Goal: Task Accomplishment & Management: Use online tool/utility

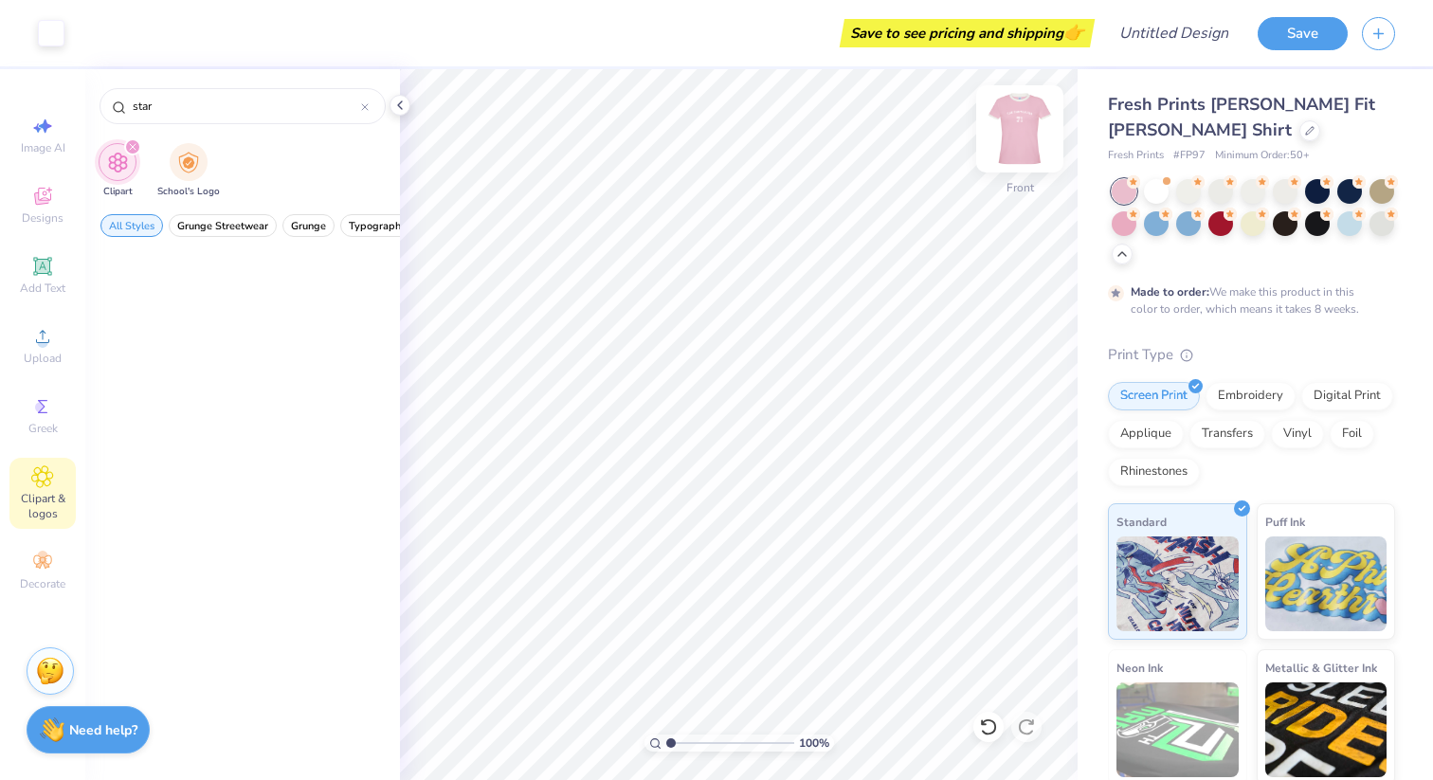
scroll to position [2099, 0]
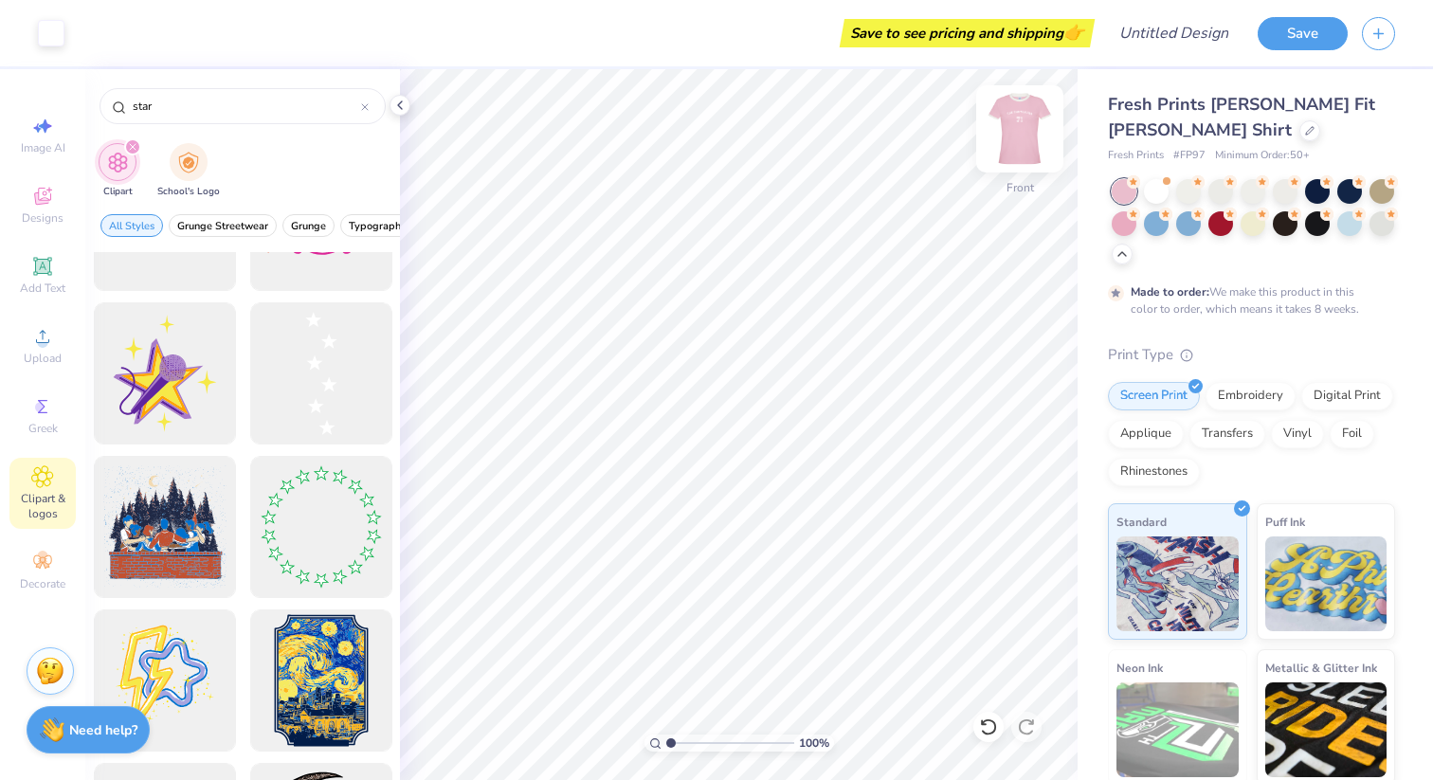
click at [1025, 132] on img at bounding box center [1020, 129] width 76 height 76
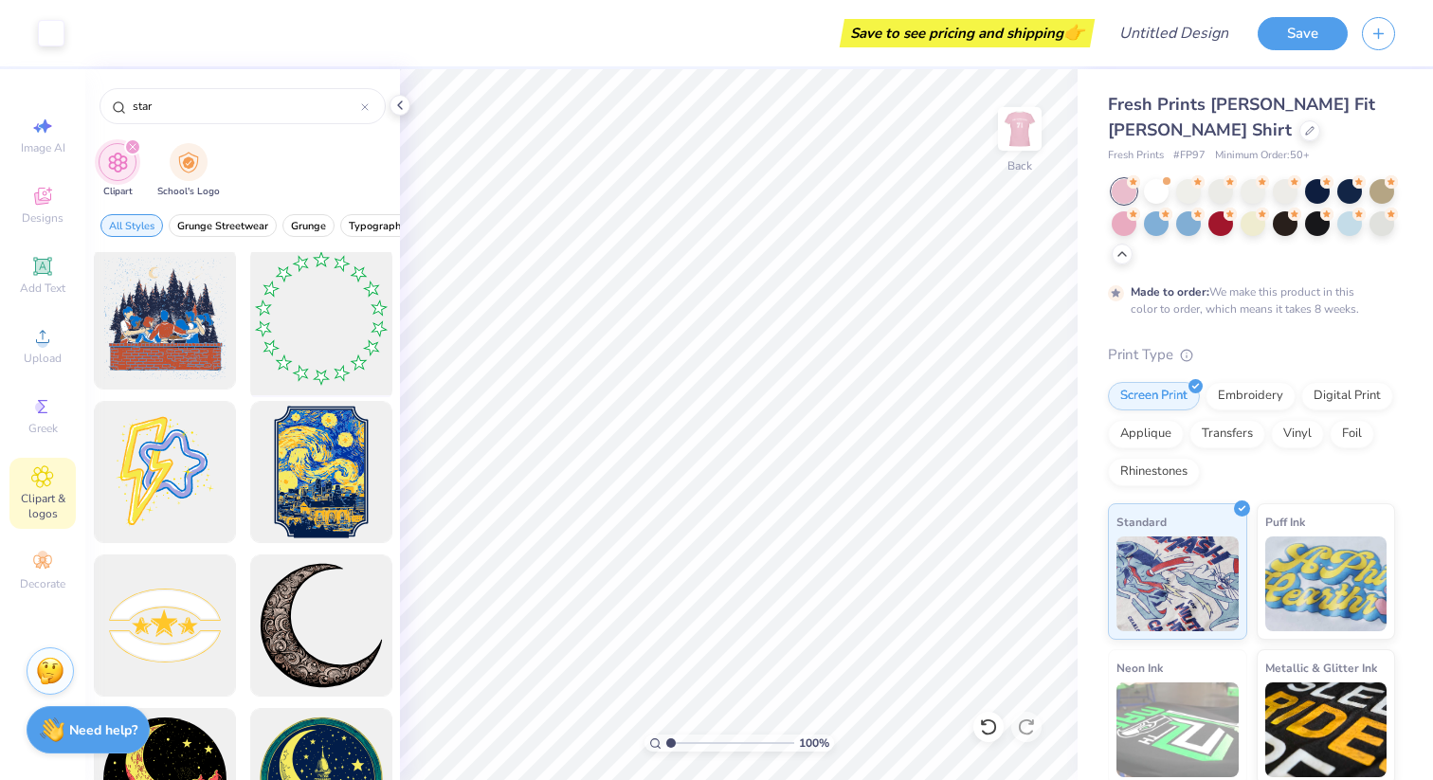
scroll to position [2248, 0]
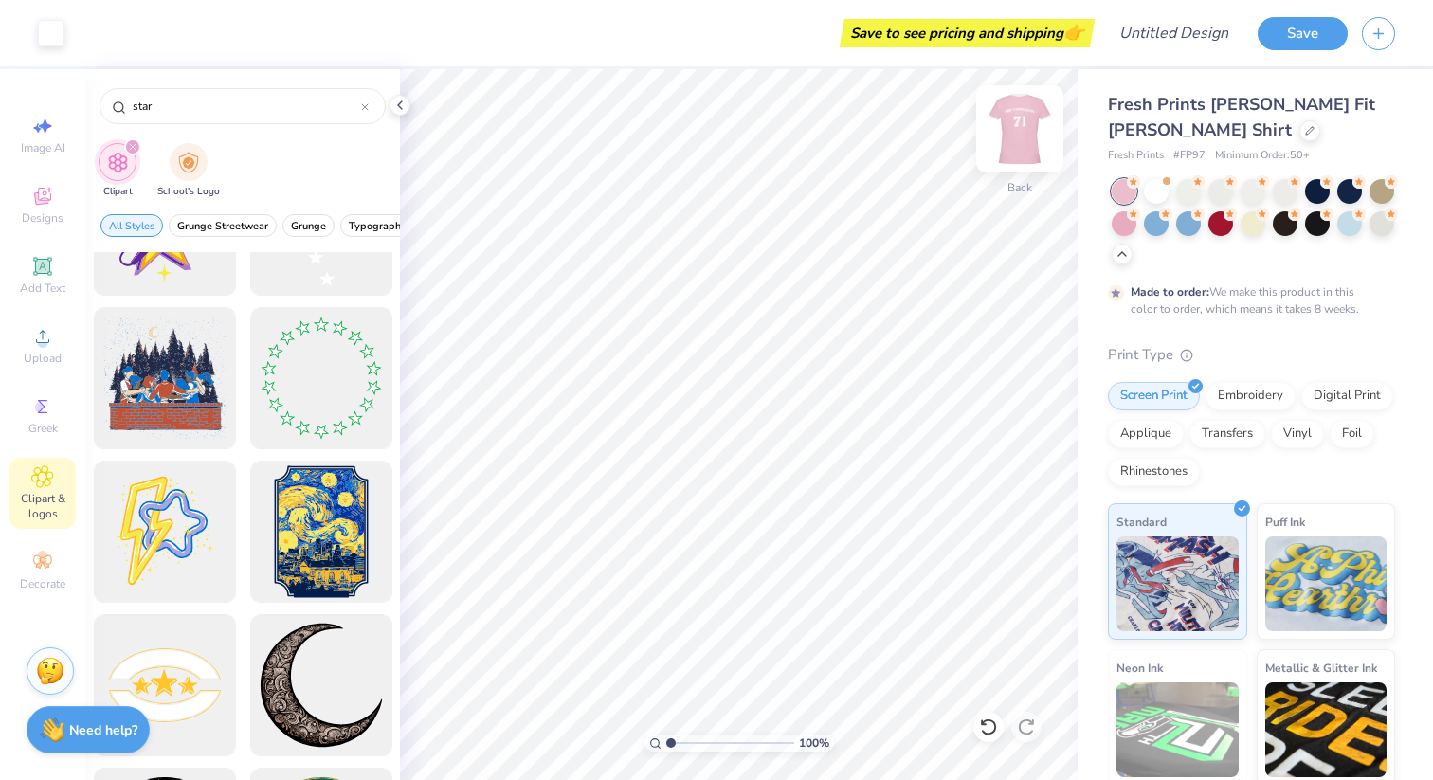
click at [1028, 121] on img at bounding box center [1020, 129] width 76 height 76
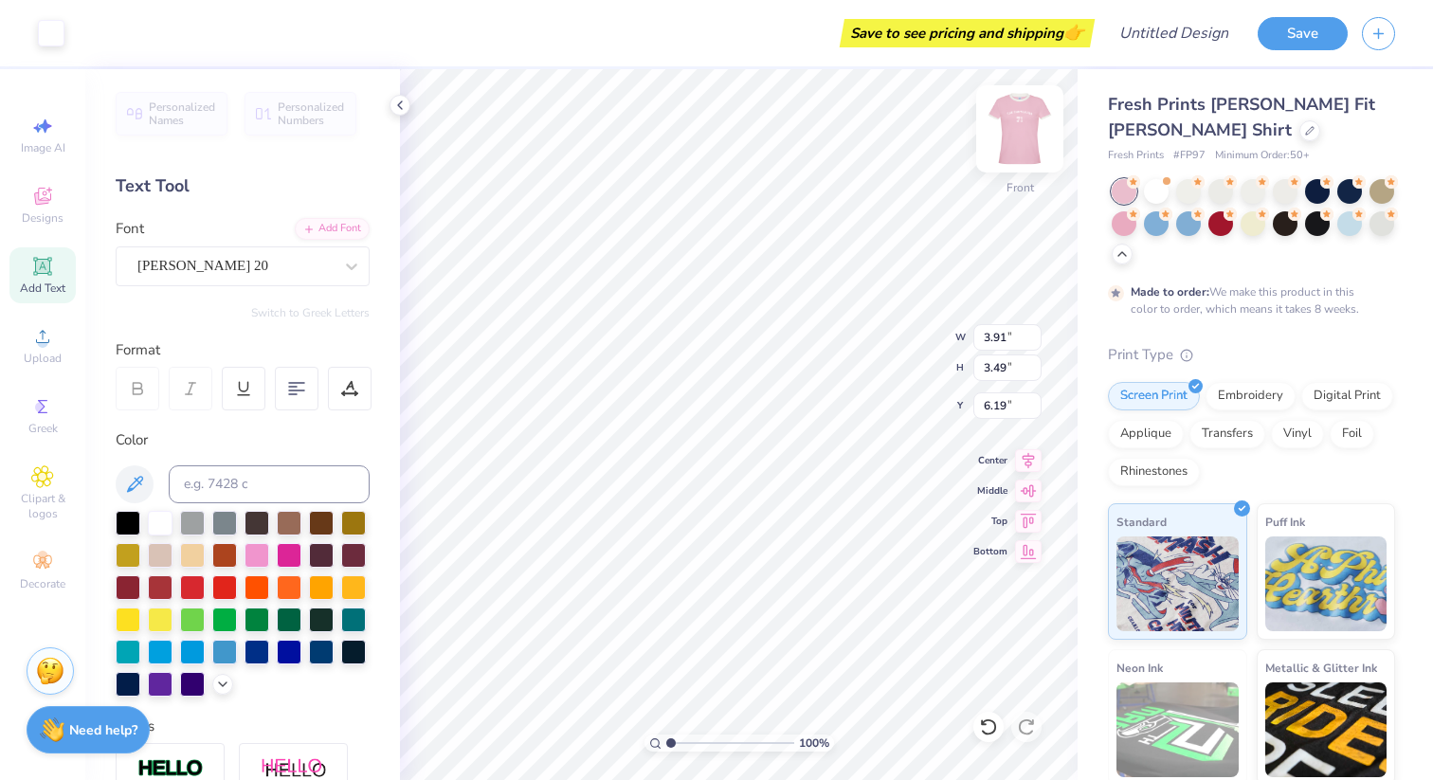
type input "6.20"
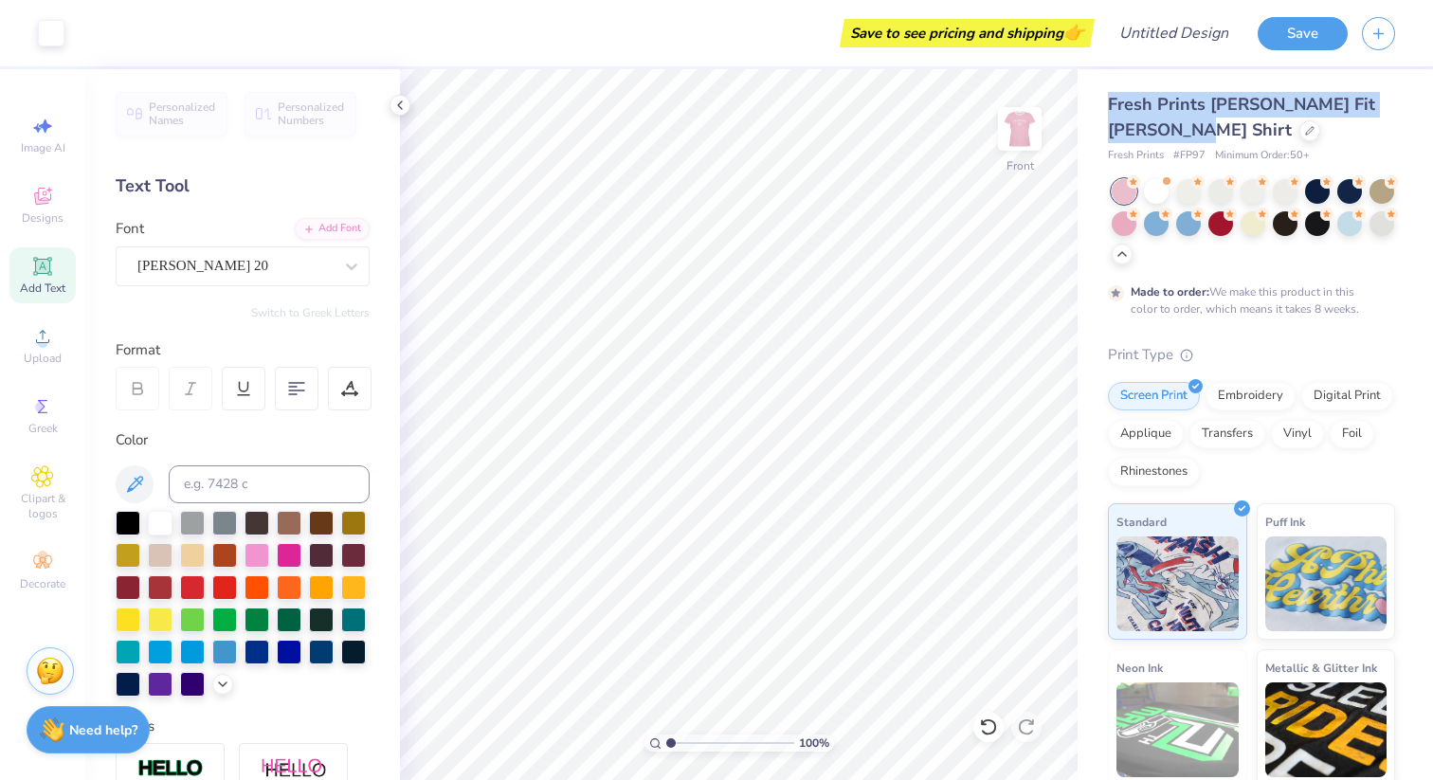
drag, startPoint x: 1110, startPoint y: 103, endPoint x: 1146, endPoint y: 133, distance: 46.5
click at [1146, 133] on span "Fresh Prints Simone Slim Fit Ringer Shirt" at bounding box center [1241, 117] width 267 height 48
copy span "Fresh Prints Simone Slim Fit Ringer Shirt"
click at [1036, 111] on img at bounding box center [1020, 129] width 76 height 76
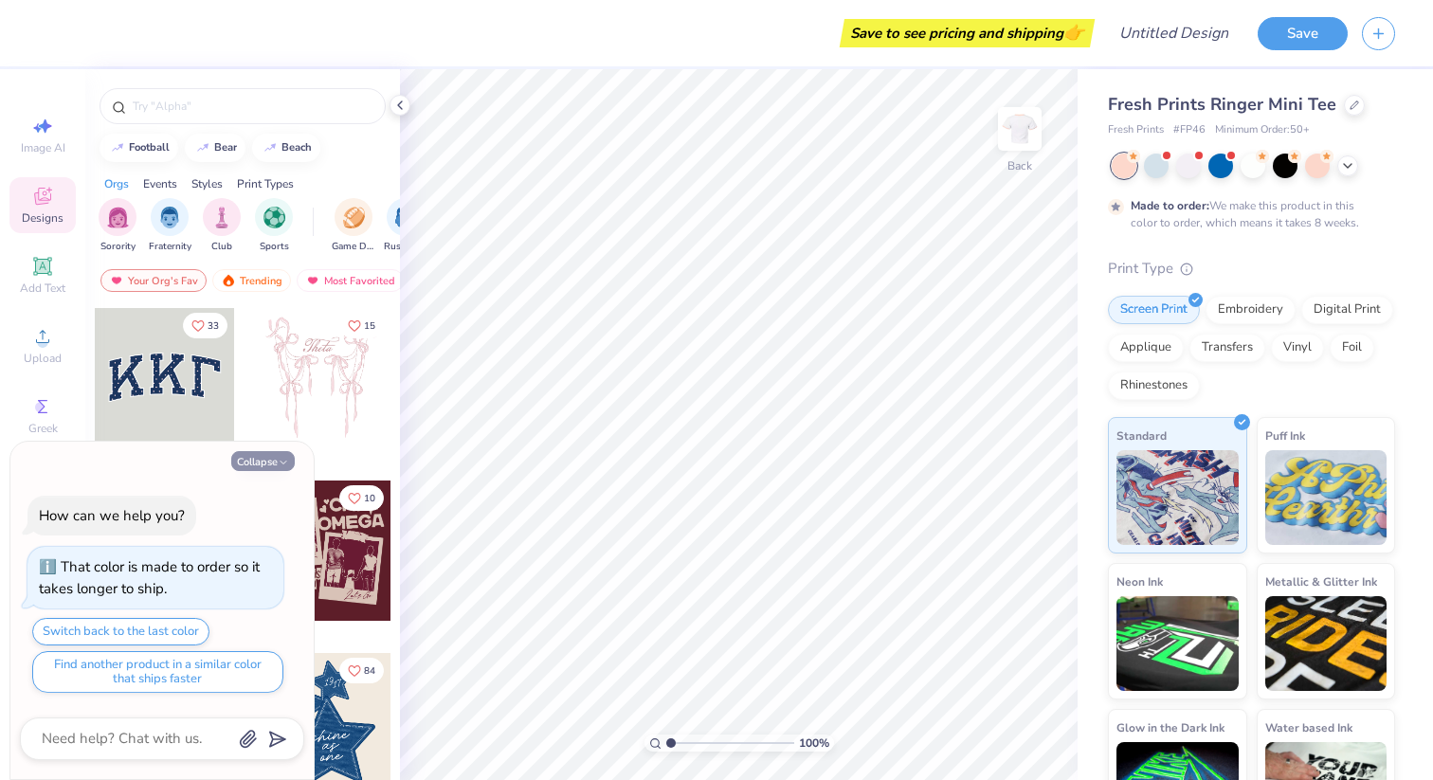
click at [284, 454] on button "Collapse" at bounding box center [263, 461] width 64 height 20
type textarea "x"
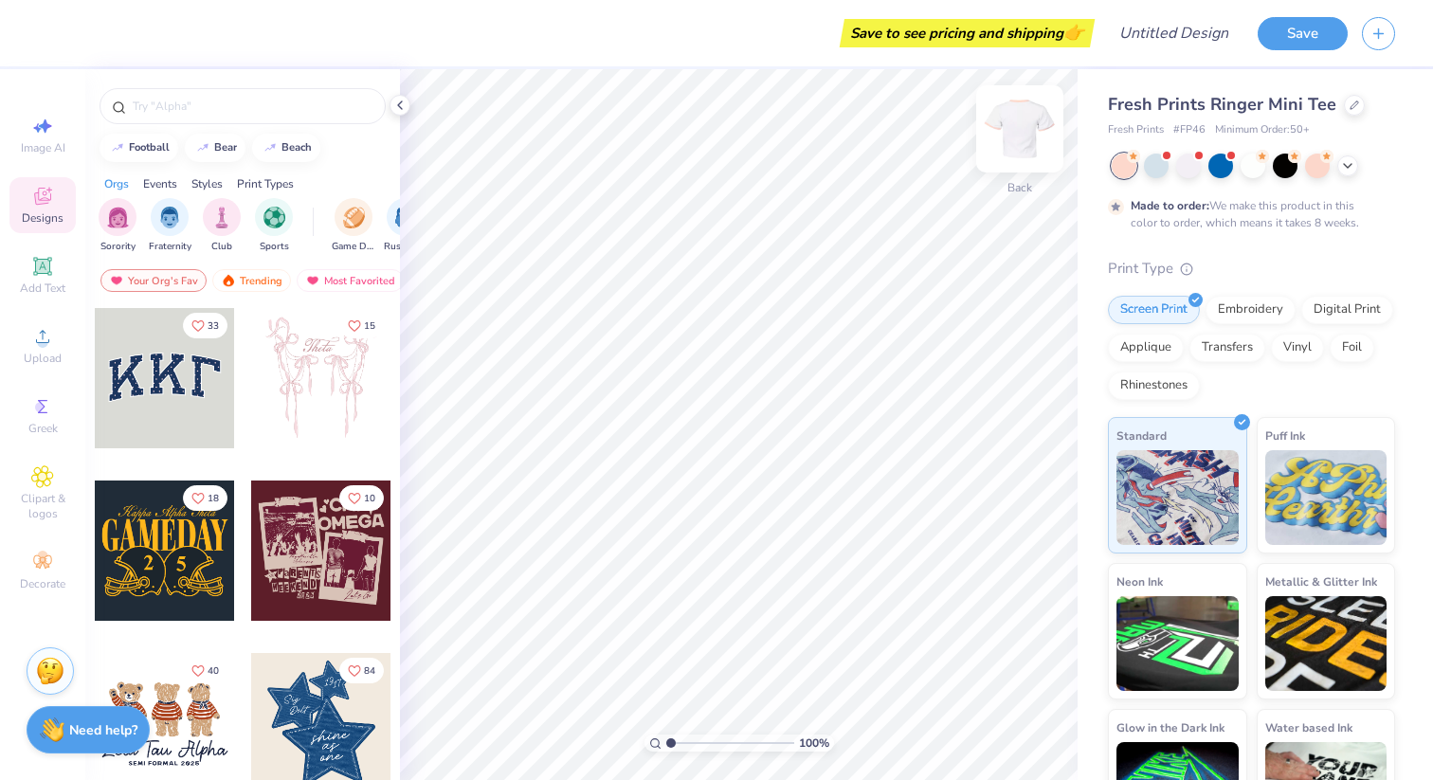
click at [1023, 136] on img at bounding box center [1020, 129] width 76 height 76
